Goal: Transaction & Acquisition: Book appointment/travel/reservation

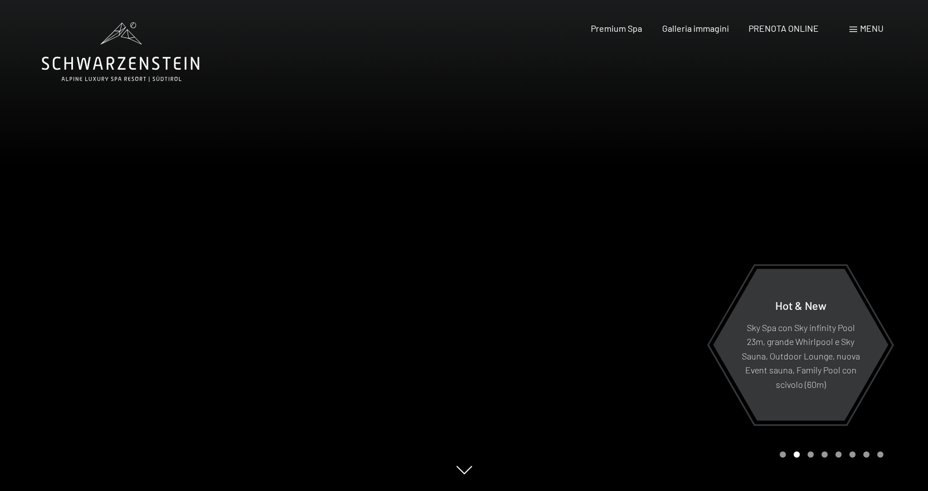
click at [859, 26] on div "Menu" at bounding box center [867, 28] width 34 height 12
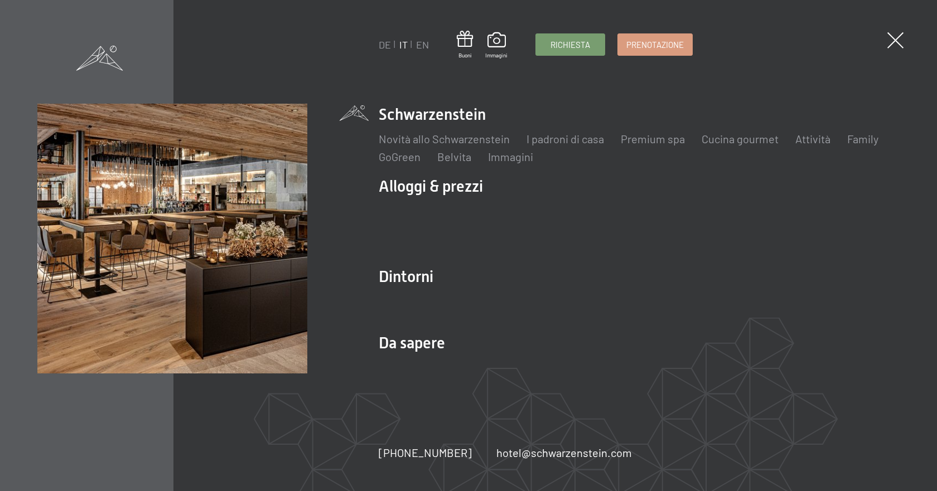
click at [884, 37] on div "DE IT EN Buoni Immagini Richiesta Prenotazione DE IT EN Schwarzenstein Novità a…" at bounding box center [468, 245] width 937 height 491
click at [890, 38] on span at bounding box center [895, 40] width 23 height 23
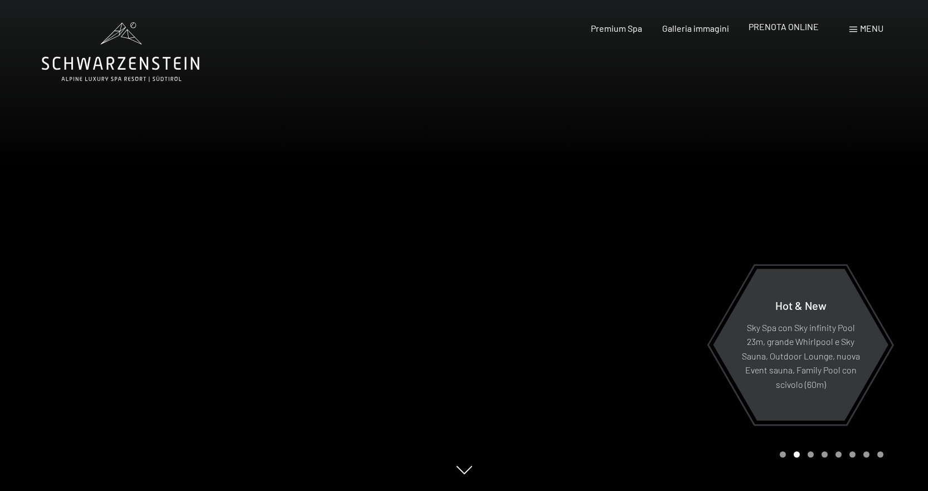
click at [796, 28] on span "PRENOTA ONLINE" at bounding box center [784, 26] width 70 height 11
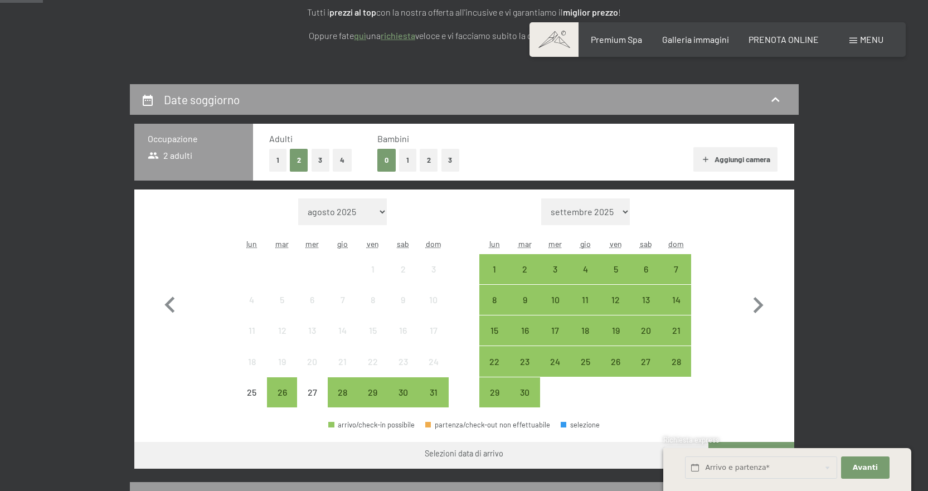
scroll to position [223, 0]
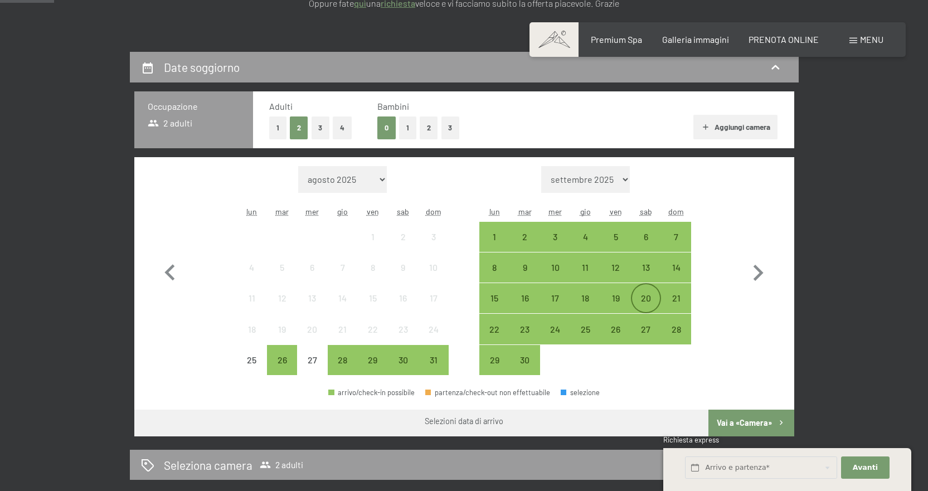
click at [643, 298] on div "20" at bounding box center [646, 308] width 28 height 28
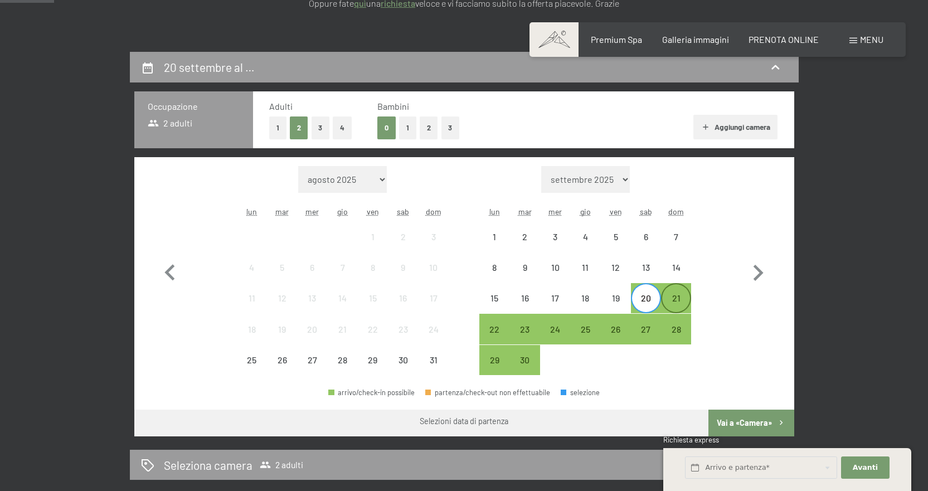
click at [675, 298] on div "21" at bounding box center [676, 308] width 28 height 28
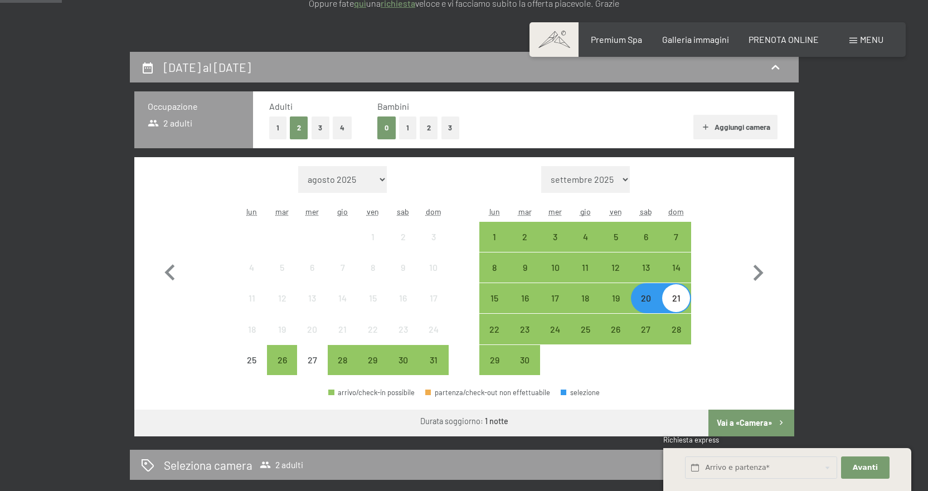
scroll to position [279, 0]
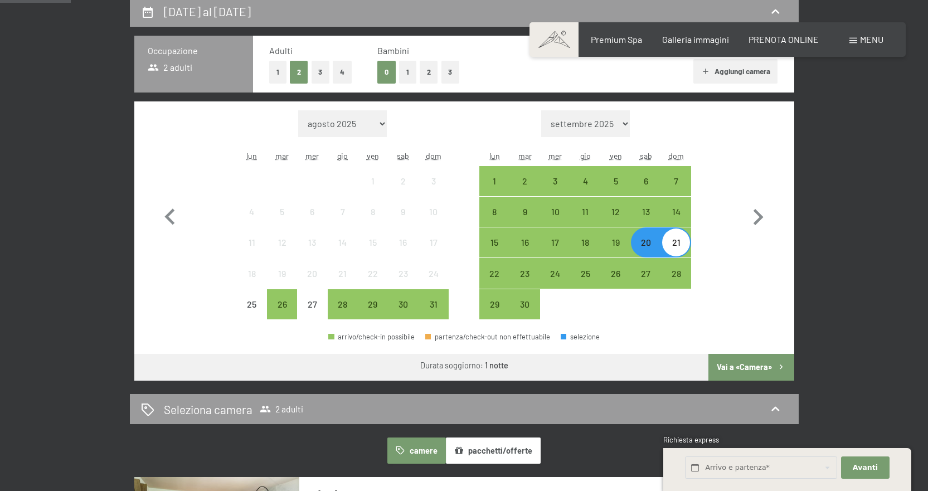
click at [742, 359] on button "Vai a «Camera»" at bounding box center [751, 367] width 85 height 27
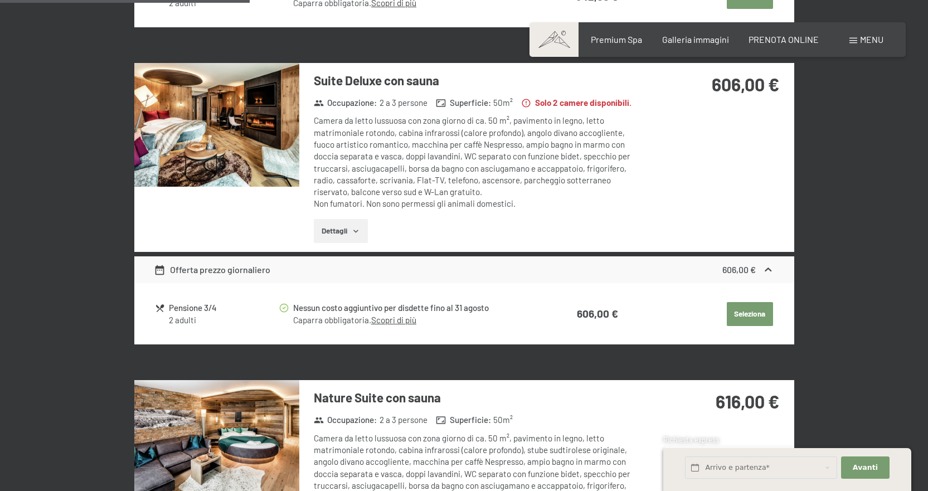
scroll to position [944, 0]
